Goal: Information Seeking & Learning: Learn about a topic

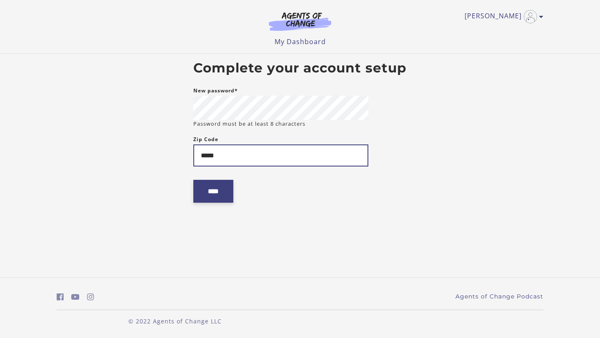
type input "*****"
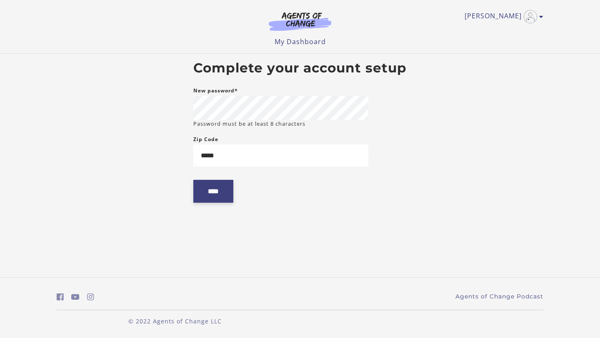
click at [206, 203] on input "****" at bounding box center [213, 191] width 40 height 23
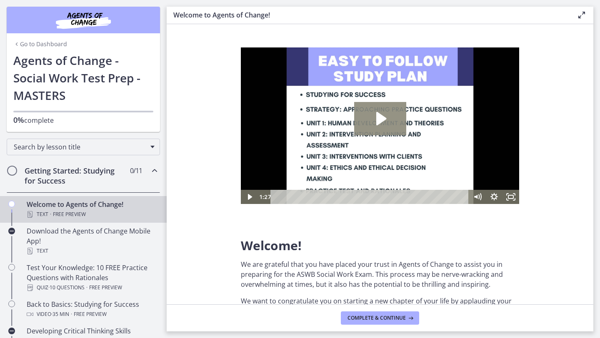
click at [379, 117] on icon "Play Video: c1o6hcmjueu5qasqsu00.mp4" at bounding box center [381, 118] width 10 height 13
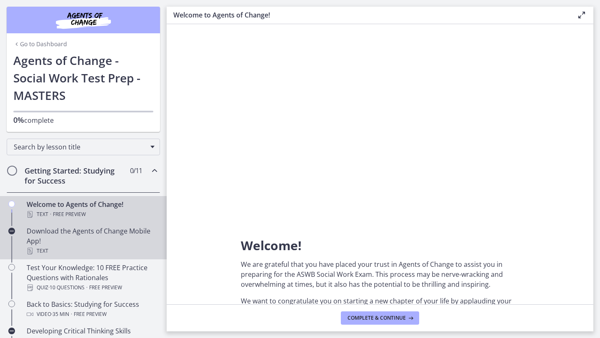
click at [93, 242] on div "Download the Agents of Change Mobile App! Text" at bounding box center [92, 241] width 130 height 30
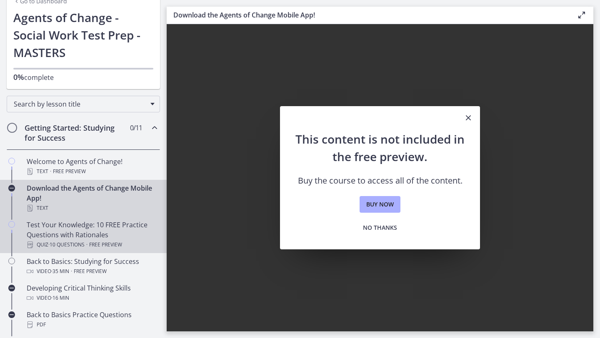
scroll to position [43, 0]
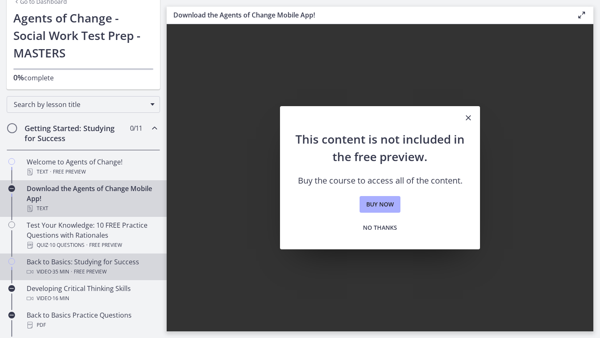
click at [100, 271] on span "Free preview" at bounding box center [90, 272] width 33 height 10
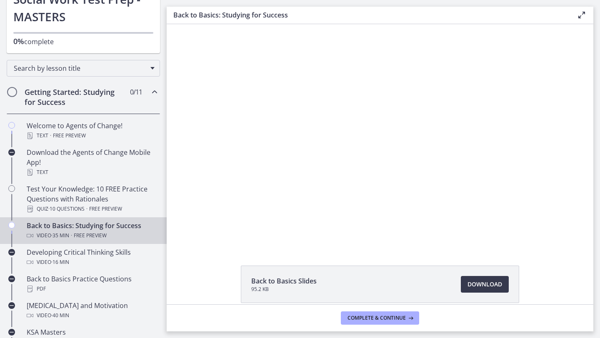
scroll to position [84, 0]
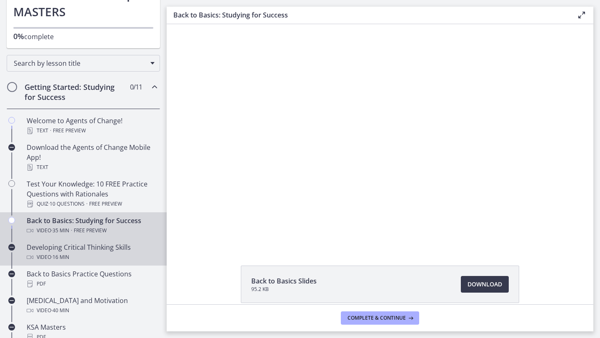
click at [90, 249] on div "Developing Critical Thinking Skills Video · 16 min" at bounding box center [92, 253] width 130 height 20
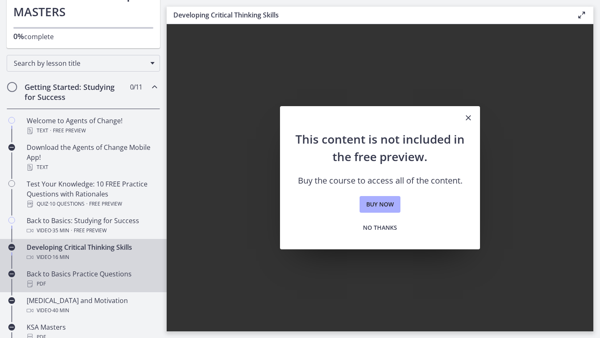
click at [68, 286] on div "PDF" at bounding box center [92, 284] width 130 height 10
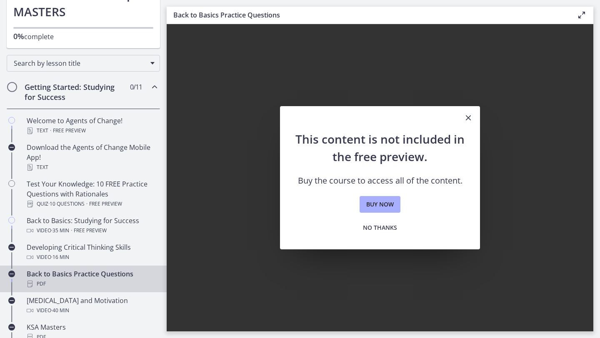
click at [468, 118] on icon "Close" at bounding box center [468, 118] width 10 height 10
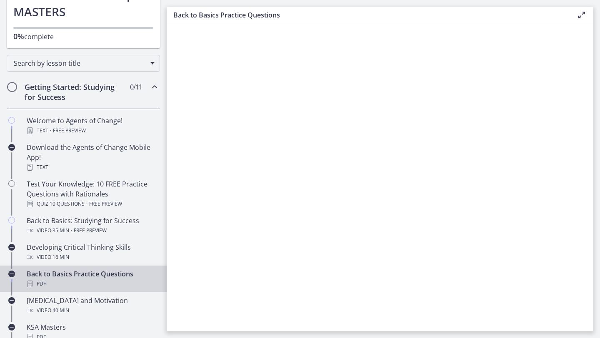
click at [79, 286] on div "PDF" at bounding box center [92, 284] width 130 height 10
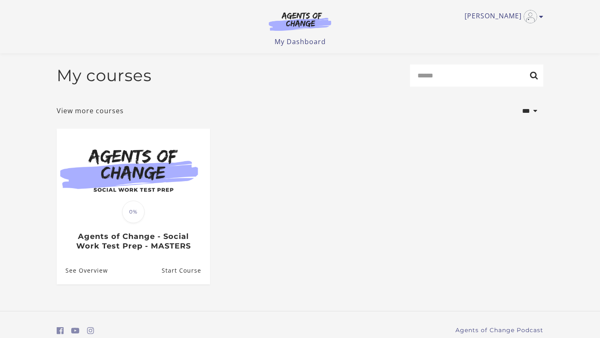
scroll to position [35, 0]
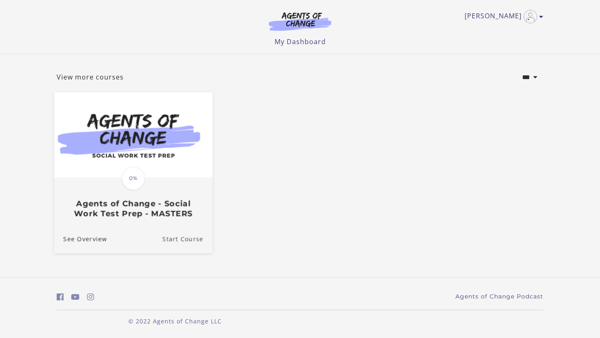
click at [185, 241] on link "Start Course" at bounding box center [188, 239] width 50 height 28
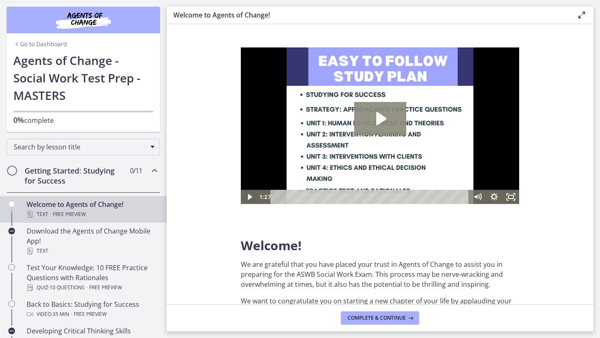
click at [384, 117] on icon "Play Video: c1o6hcmjueu5qasqsu00.mp4" at bounding box center [381, 118] width 10 height 13
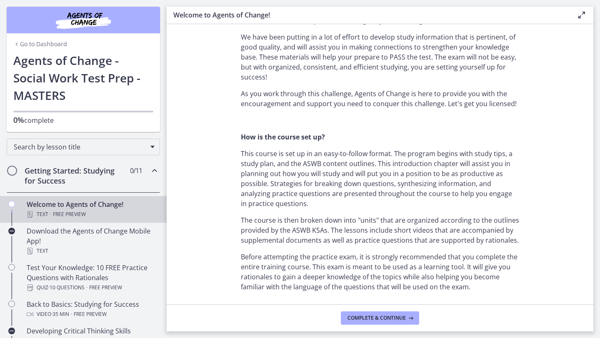
scroll to position [358, 0]
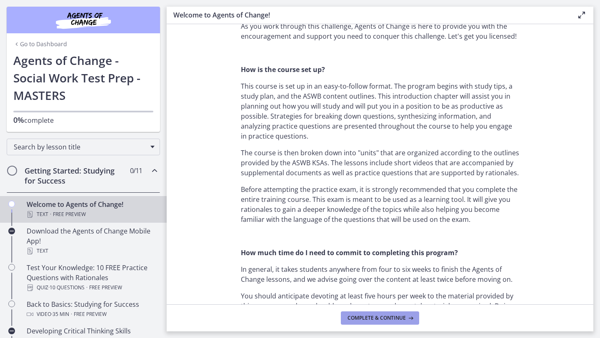
click at [377, 318] on span "Complete & continue" at bounding box center [377, 318] width 58 height 7
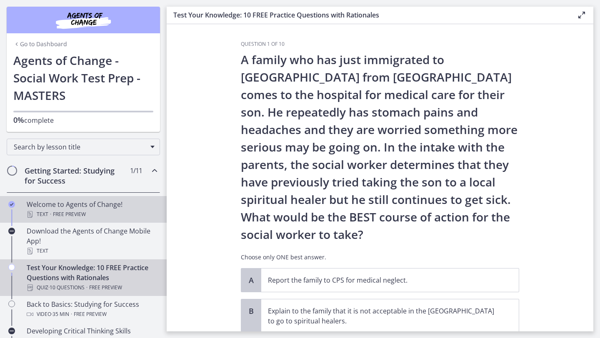
click at [99, 206] on div "Welcome to Agents of Change! Text · Free preview" at bounding box center [92, 210] width 130 height 20
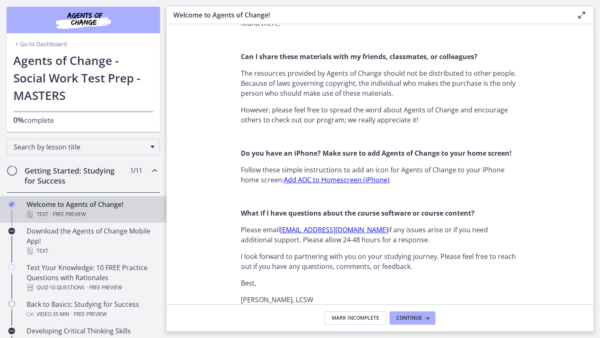
scroll to position [770, 0]
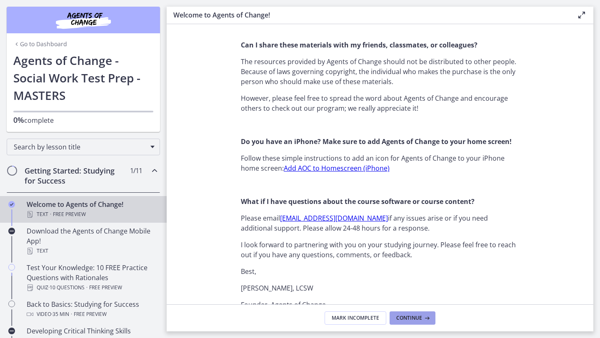
click at [420, 318] on span "Continue" at bounding box center [409, 318] width 26 height 7
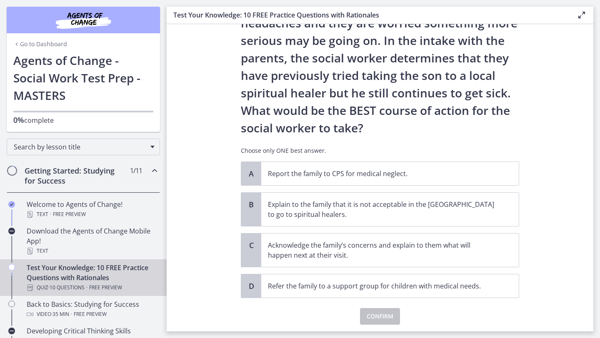
scroll to position [108, 0]
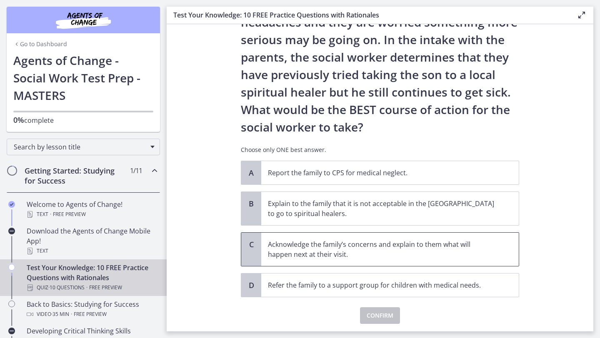
click at [459, 250] on p "Acknowledge the family’s concerns and explain to them what will happen next at …" at bounding box center [382, 250] width 228 height 20
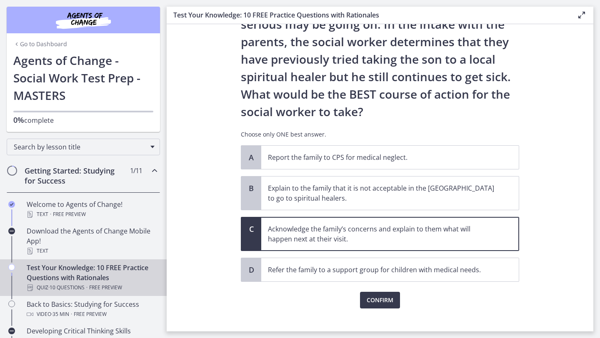
scroll to position [133, 0]
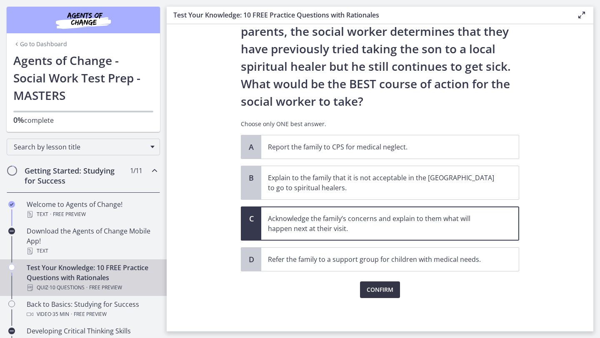
click at [388, 290] on span "Confirm" at bounding box center [380, 290] width 27 height 10
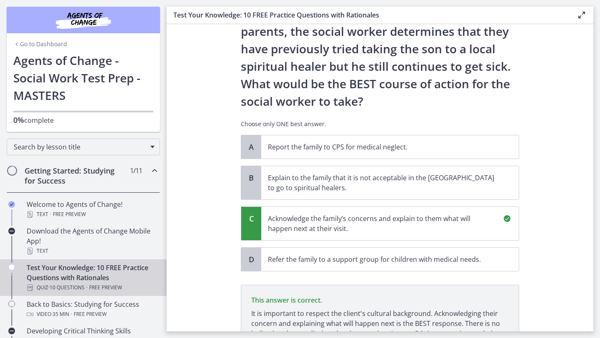
scroll to position [231, 0]
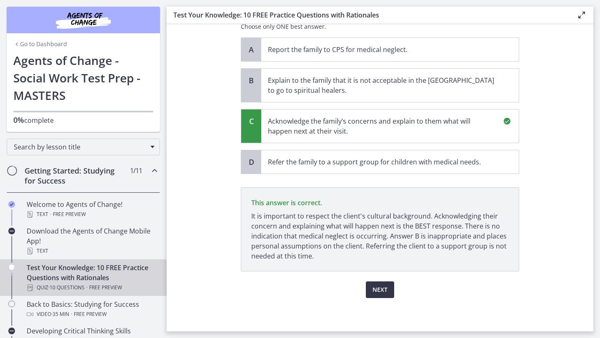
click at [376, 292] on span "Next" at bounding box center [380, 290] width 15 height 10
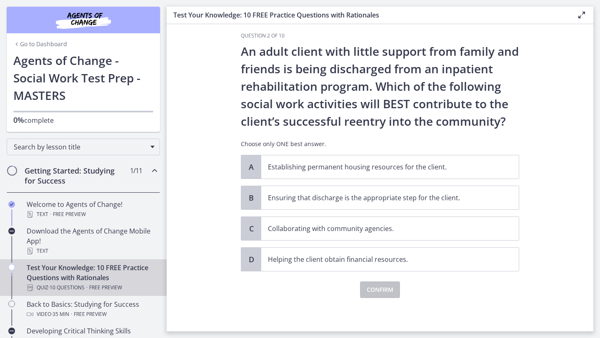
scroll to position [0, 0]
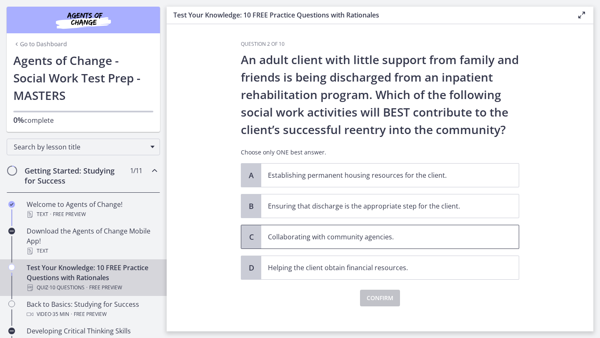
click at [466, 235] on p "Collaborating with community agencies." at bounding box center [382, 237] width 228 height 10
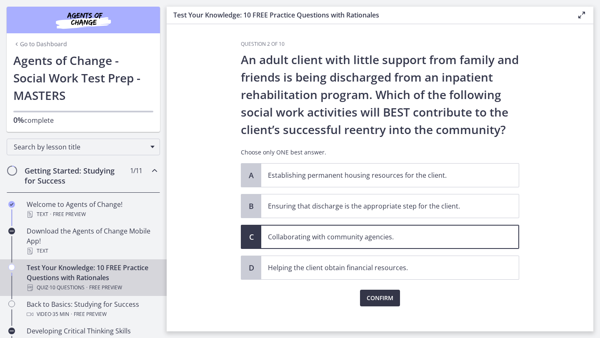
click at [385, 299] on span "Confirm" at bounding box center [380, 298] width 27 height 10
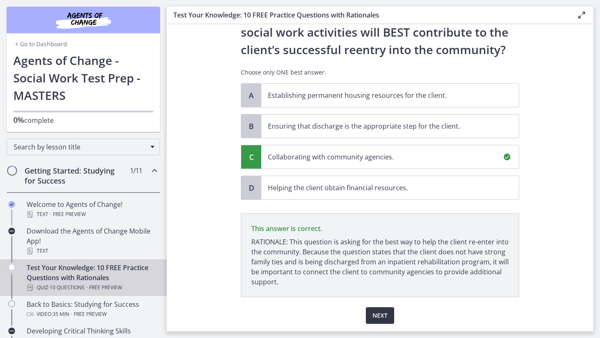
scroll to position [106, 0]
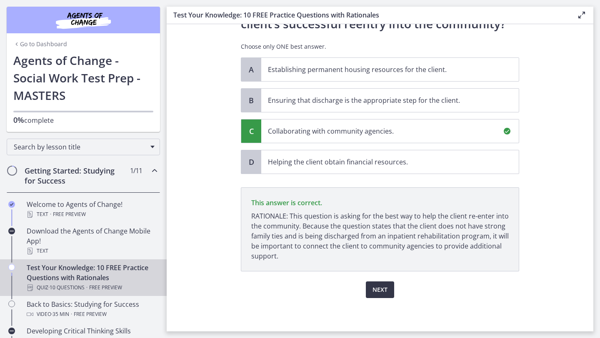
click at [386, 292] on span "Next" at bounding box center [380, 290] width 15 height 10
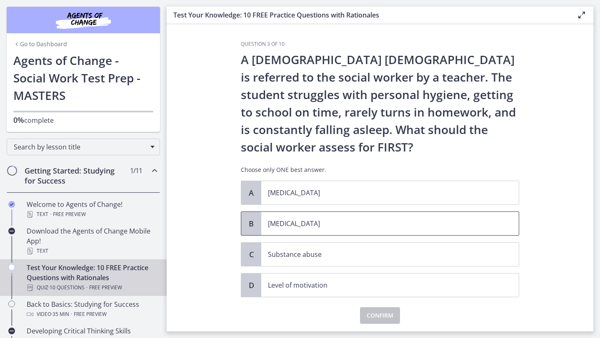
click at [438, 230] on span "Child neglect" at bounding box center [390, 223] width 258 height 23
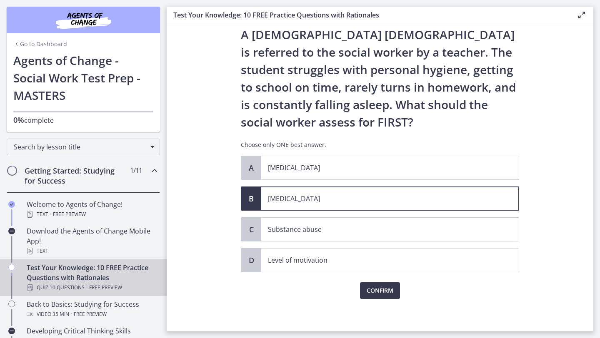
scroll to position [26, 0]
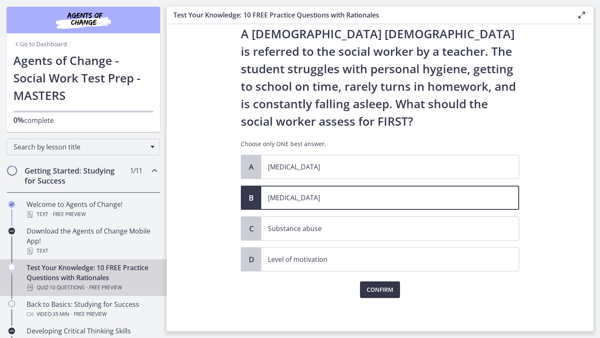
click at [395, 292] on button "Confirm" at bounding box center [380, 290] width 40 height 17
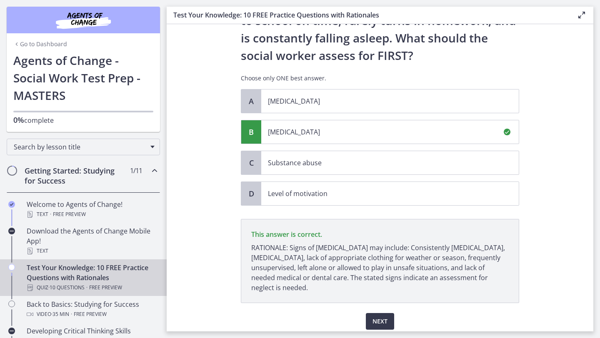
scroll to position [123, 0]
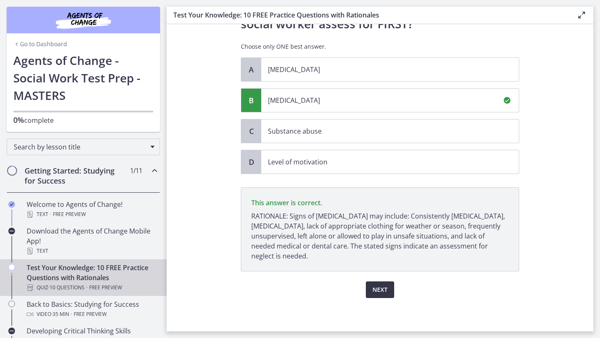
click at [378, 290] on span "Next" at bounding box center [380, 290] width 15 height 10
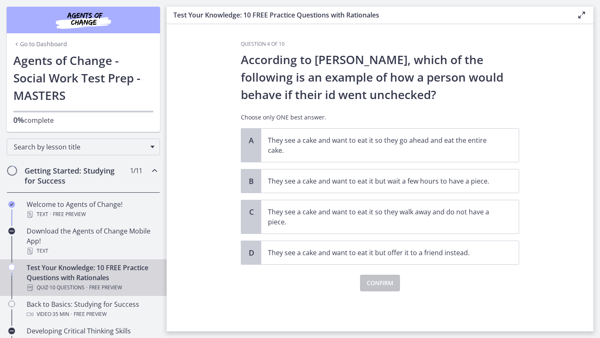
scroll to position [0, 0]
click at [431, 151] on p "They see a cake and want to eat it so they go ahead and eat the entire cake." at bounding box center [382, 145] width 228 height 20
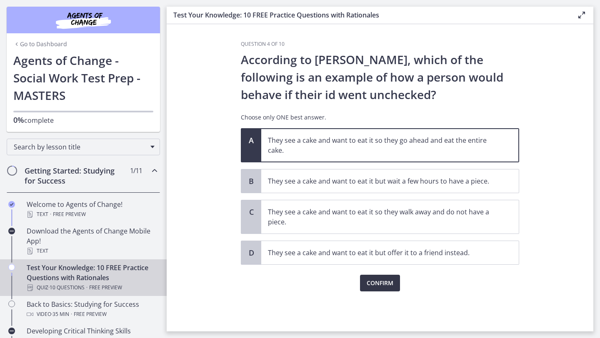
click at [391, 279] on span "Confirm" at bounding box center [380, 283] width 27 height 10
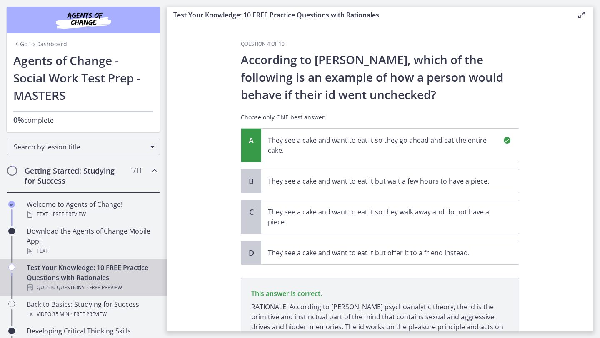
scroll to position [81, 0]
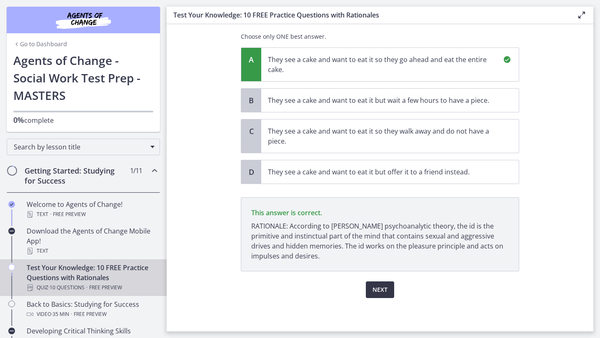
click at [380, 295] on span "Next" at bounding box center [380, 290] width 15 height 10
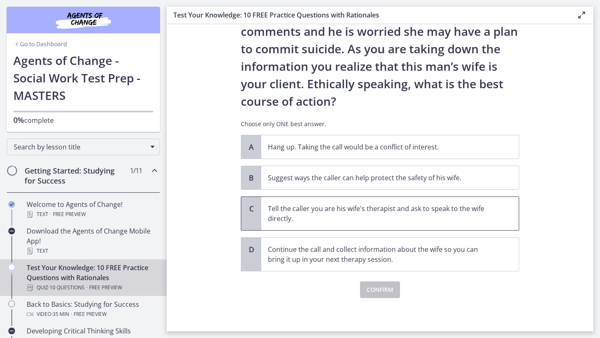
click at [460, 208] on p "Tell the caller you are his wife's therapist and ask to speak to the wife direc…" at bounding box center [382, 214] width 228 height 20
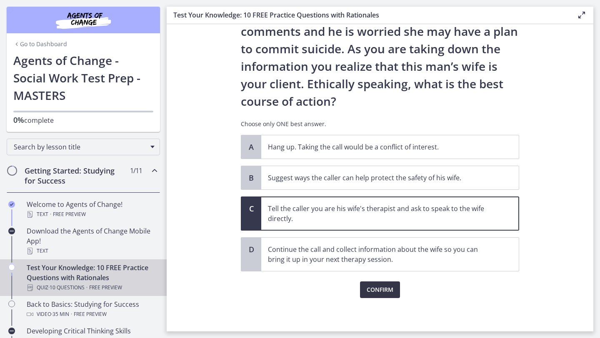
click at [393, 288] on span "Confirm" at bounding box center [380, 290] width 27 height 10
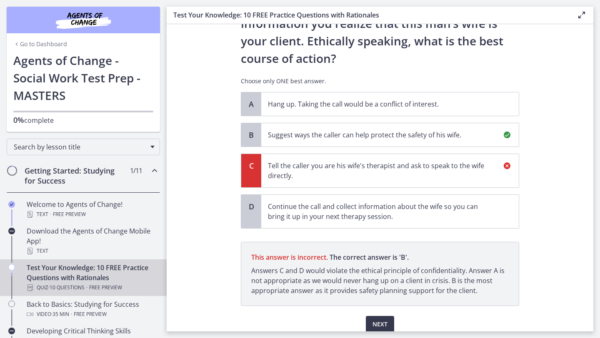
scroll to position [158, 0]
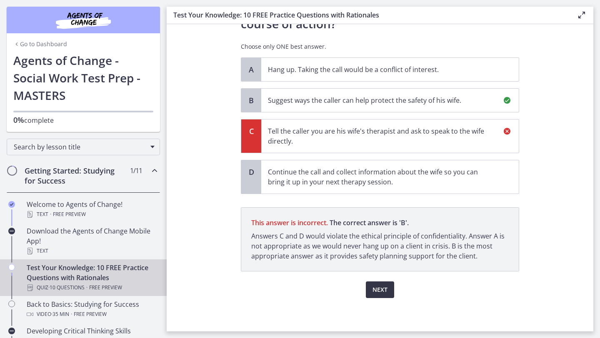
click at [378, 294] on span "Next" at bounding box center [380, 290] width 15 height 10
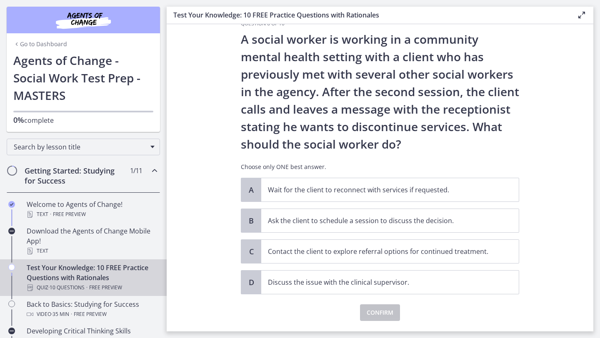
scroll to position [22, 0]
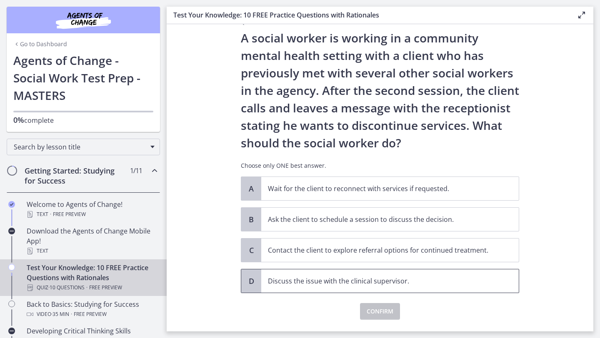
click at [423, 279] on p "Discuss the issue with the clinical supervisor." at bounding box center [382, 281] width 228 height 10
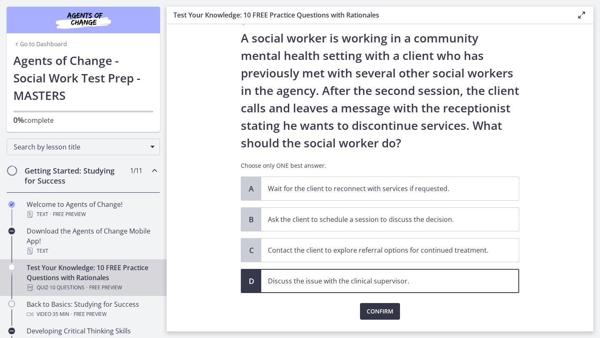
click at [383, 315] on span "Confirm" at bounding box center [380, 312] width 27 height 10
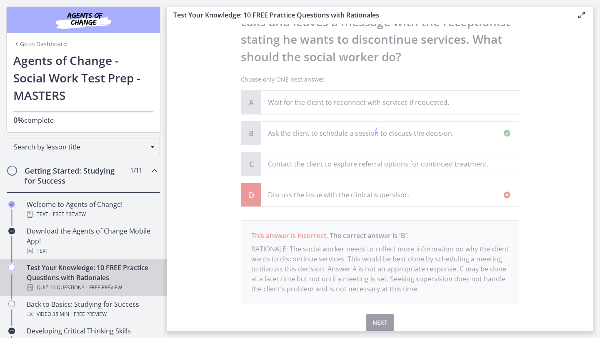
scroll to position [141, 0]
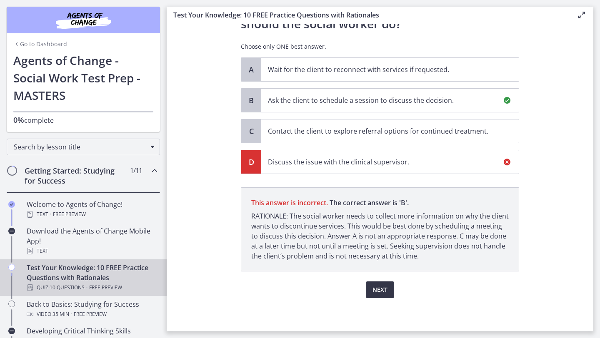
click at [379, 293] on span "Next" at bounding box center [380, 290] width 15 height 10
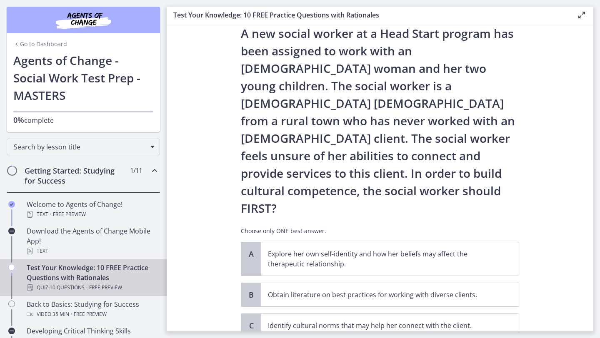
scroll to position [25, 0]
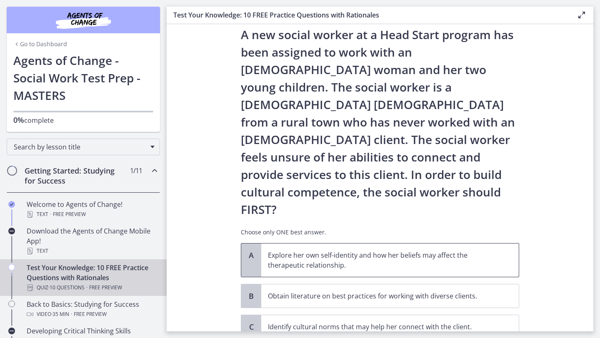
click at [461, 250] on p "Explore her own self-identity and how her beliefs may affect the therapeutic re…" at bounding box center [382, 260] width 228 height 20
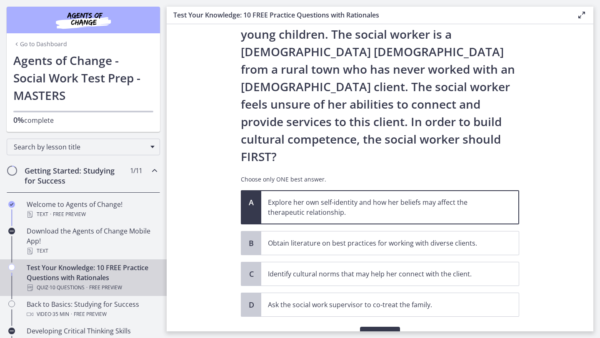
scroll to position [81, 0]
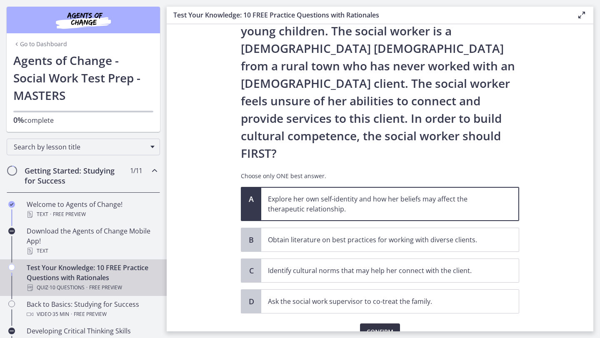
click at [385, 327] on span "Confirm" at bounding box center [380, 332] width 27 height 10
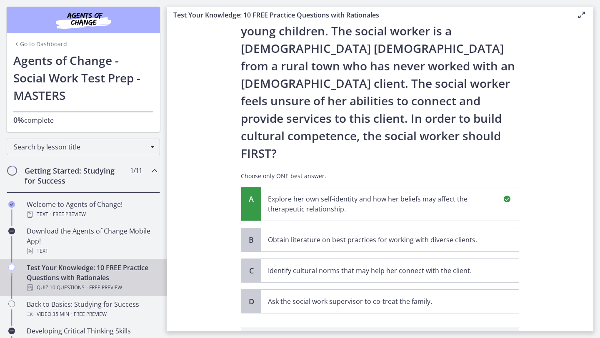
scroll to position [186, 0]
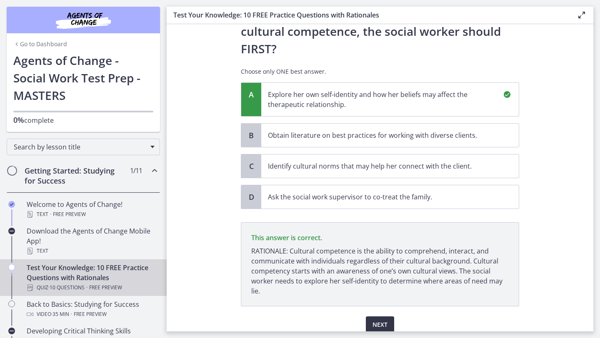
click at [381, 320] on span "Next" at bounding box center [380, 325] width 15 height 10
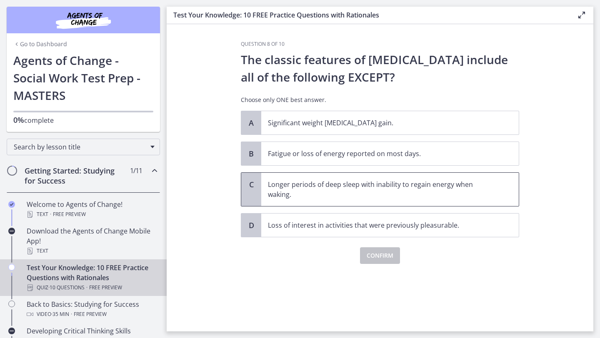
click at [440, 190] on p "Longer periods of deep sleep with inability to regain energy when waking." at bounding box center [382, 190] width 228 height 20
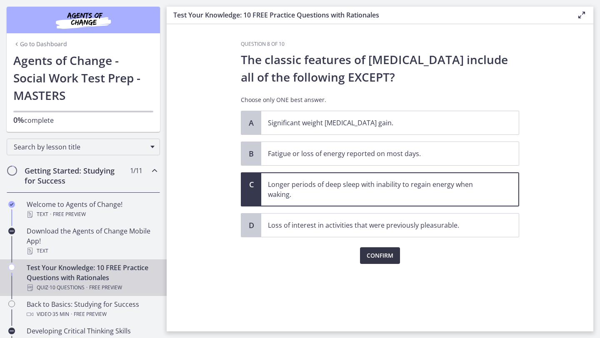
click at [387, 257] on span "Confirm" at bounding box center [380, 256] width 27 height 10
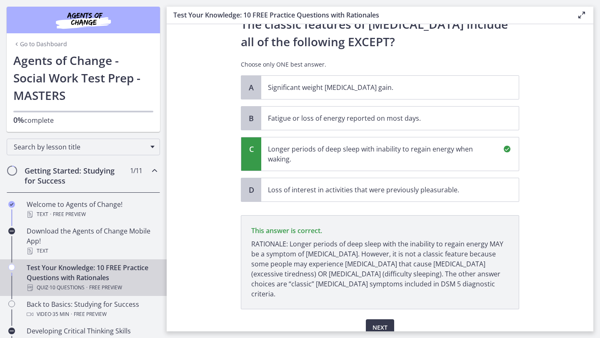
scroll to position [63, 0]
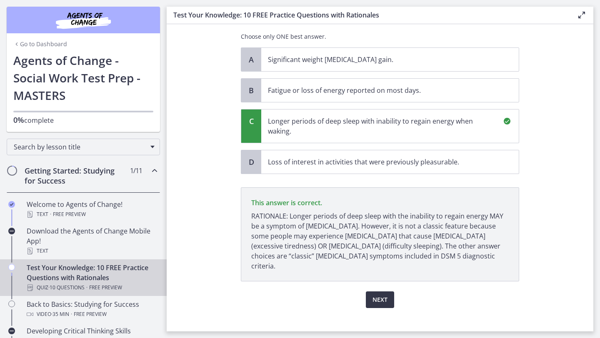
click at [381, 295] on span "Next" at bounding box center [380, 300] width 15 height 10
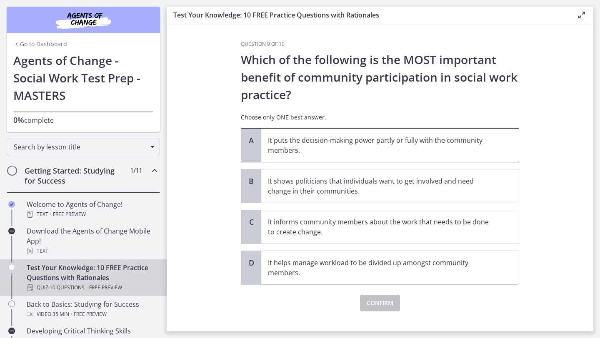
click at [474, 150] on p "It puts the decision-making power partly or fully with the community members." at bounding box center [382, 145] width 228 height 20
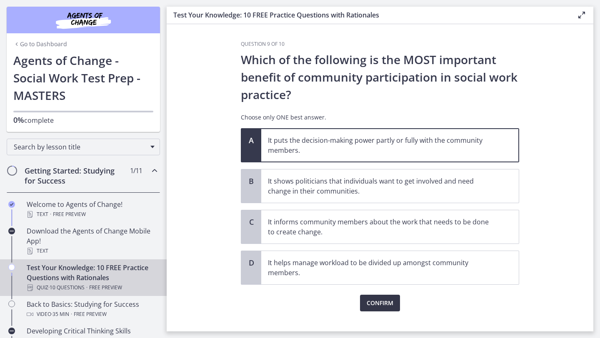
click at [376, 310] on button "Confirm" at bounding box center [380, 303] width 40 height 17
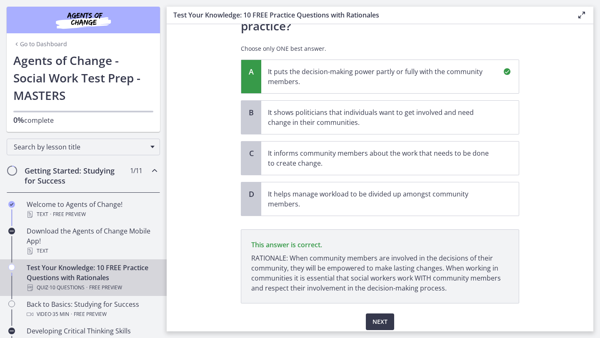
scroll to position [101, 0]
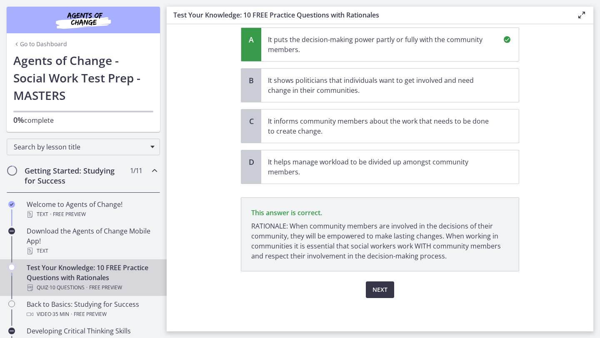
click at [375, 293] on span "Next" at bounding box center [380, 290] width 15 height 10
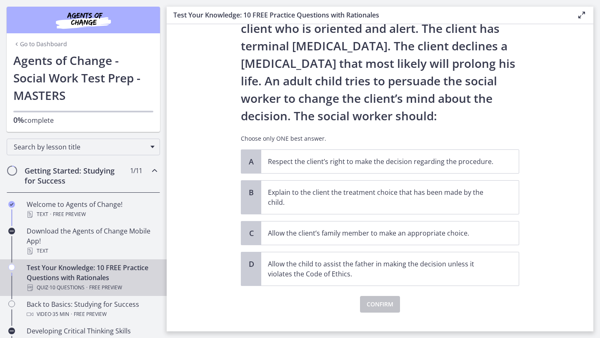
scroll to position [50, 0]
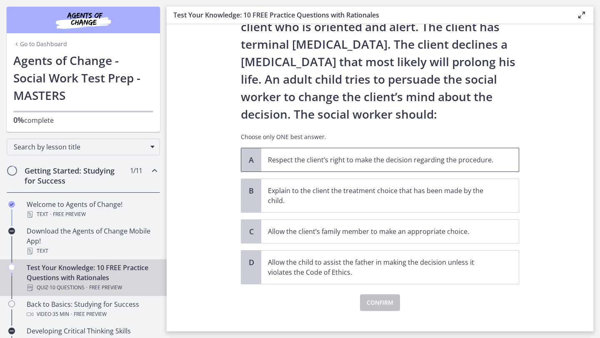
click at [432, 160] on p "Respect the client’s right to make the decision regarding the procedure." at bounding box center [382, 160] width 228 height 10
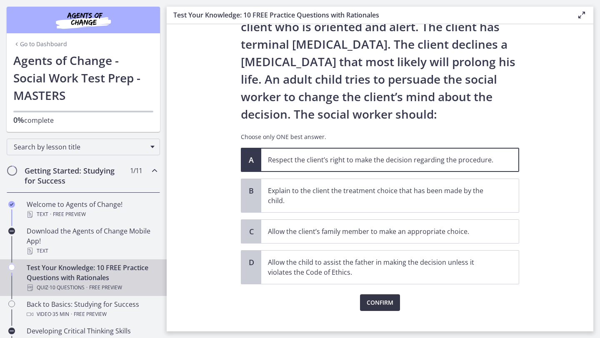
click at [388, 300] on span "Confirm" at bounding box center [380, 303] width 27 height 10
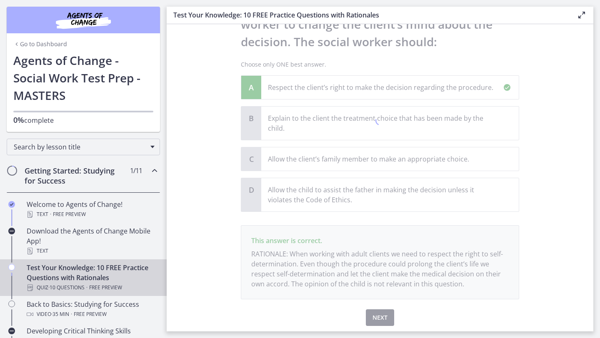
scroll to position [151, 0]
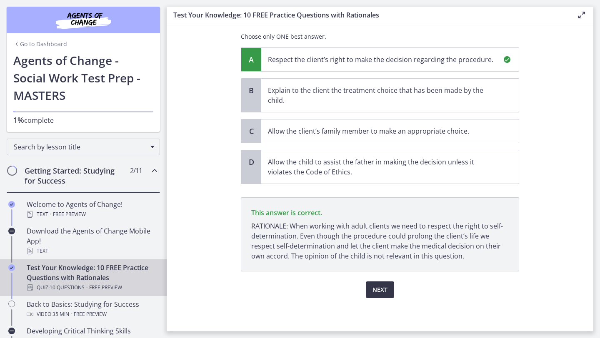
click at [380, 288] on span "Next" at bounding box center [380, 290] width 15 height 10
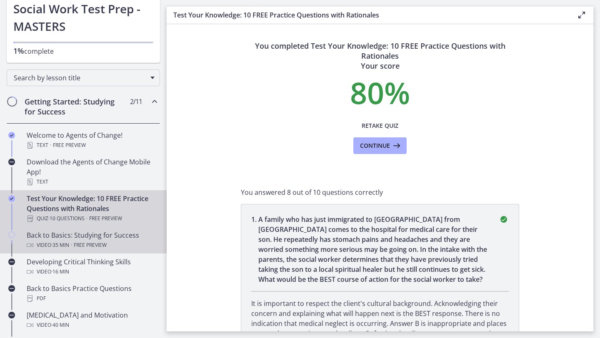
scroll to position [71, 0]
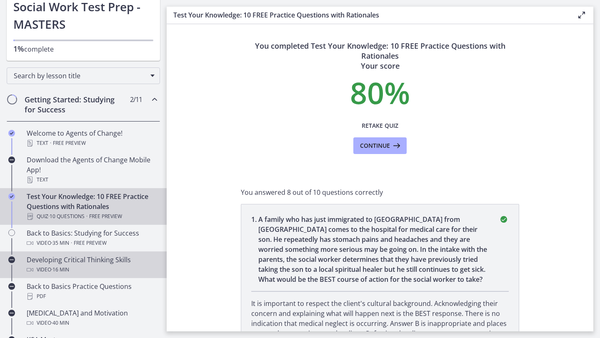
click at [81, 265] on div "Video · 16 min" at bounding box center [92, 270] width 130 height 10
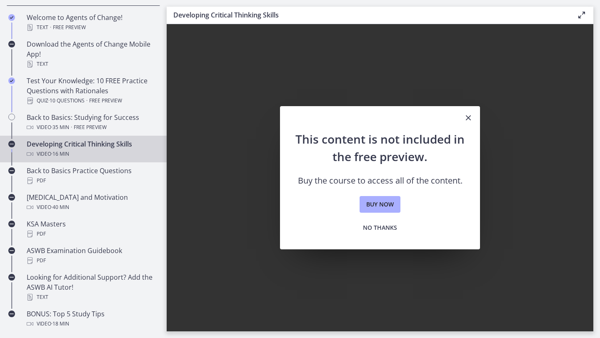
scroll to position [189, 0]
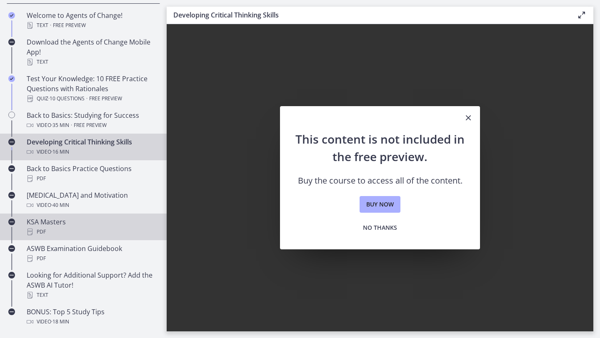
click at [46, 236] on div "PDF" at bounding box center [92, 232] width 130 height 10
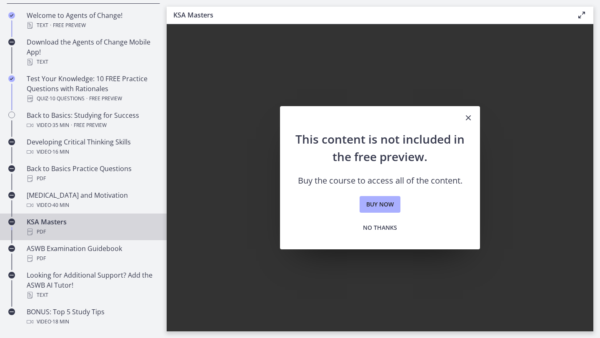
click at [468, 118] on icon "Close" at bounding box center [468, 118] width 10 height 10
